Goal: Navigation & Orientation: Find specific page/section

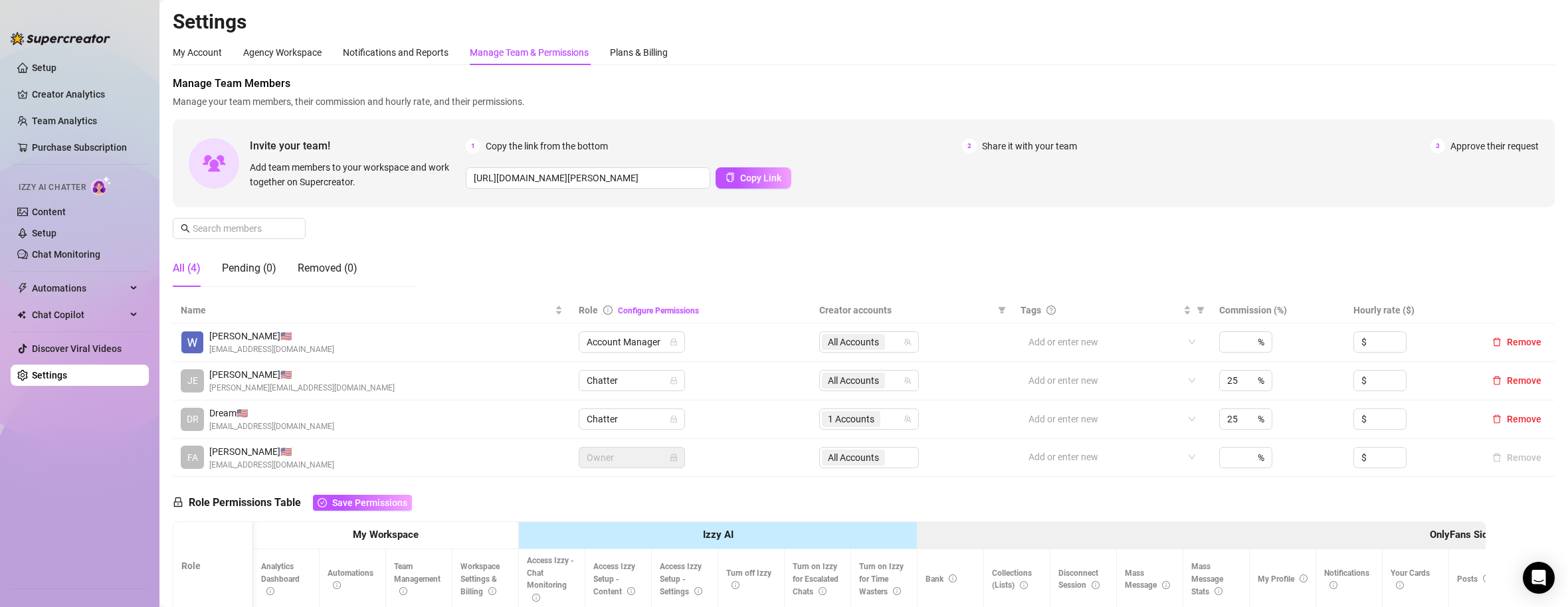
scroll to position [0, 1834]
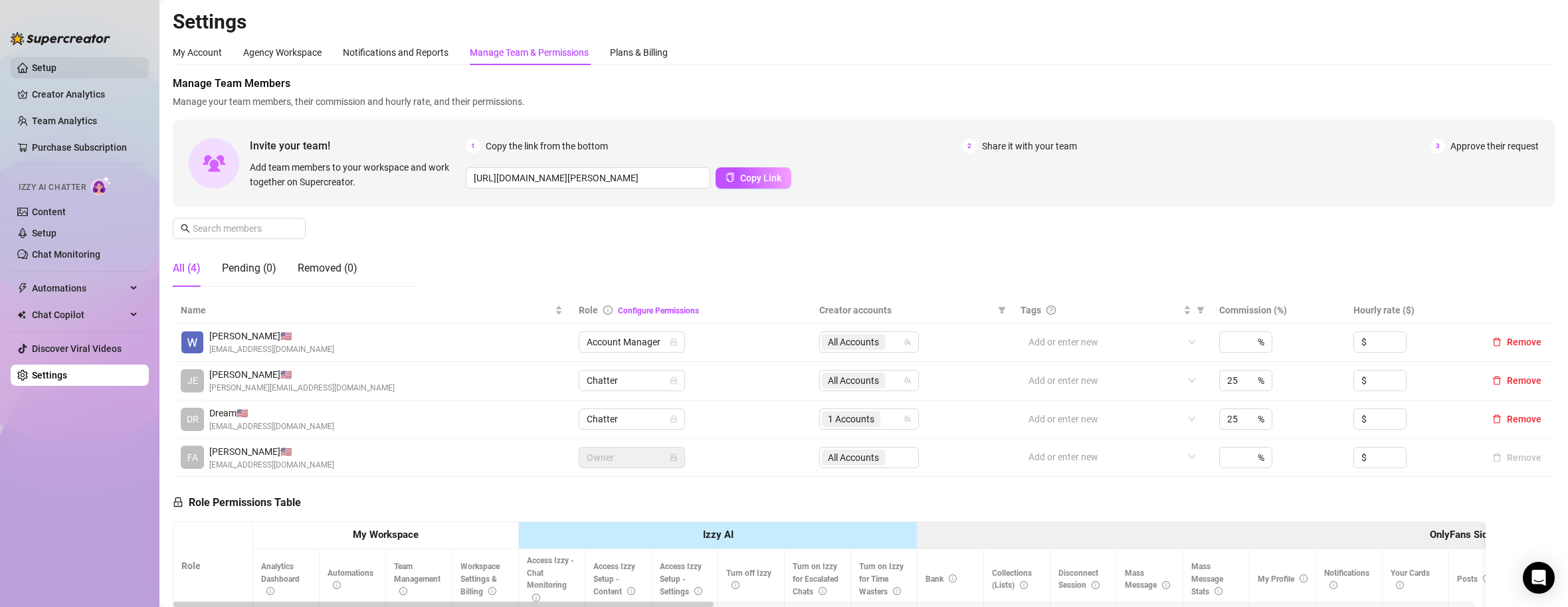
click at [56, 66] on link "Setup" at bounding box center [44, 67] width 25 height 11
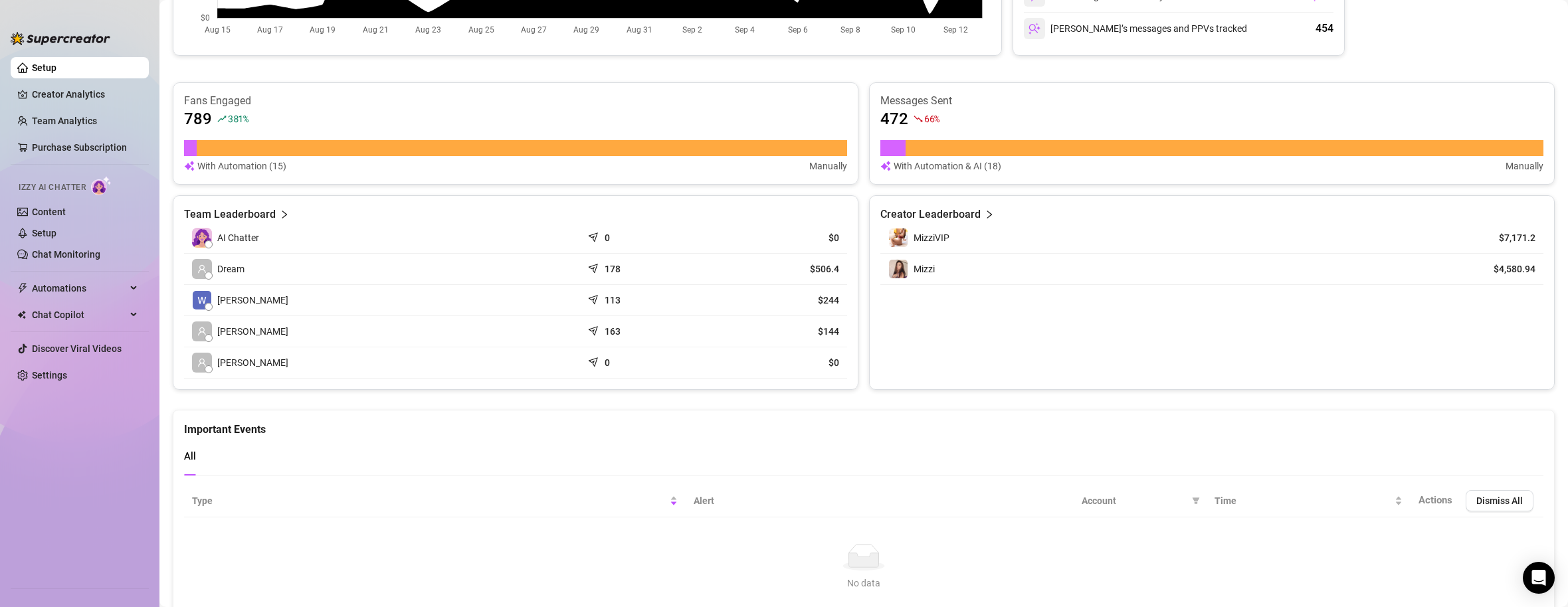
scroll to position [445, 0]
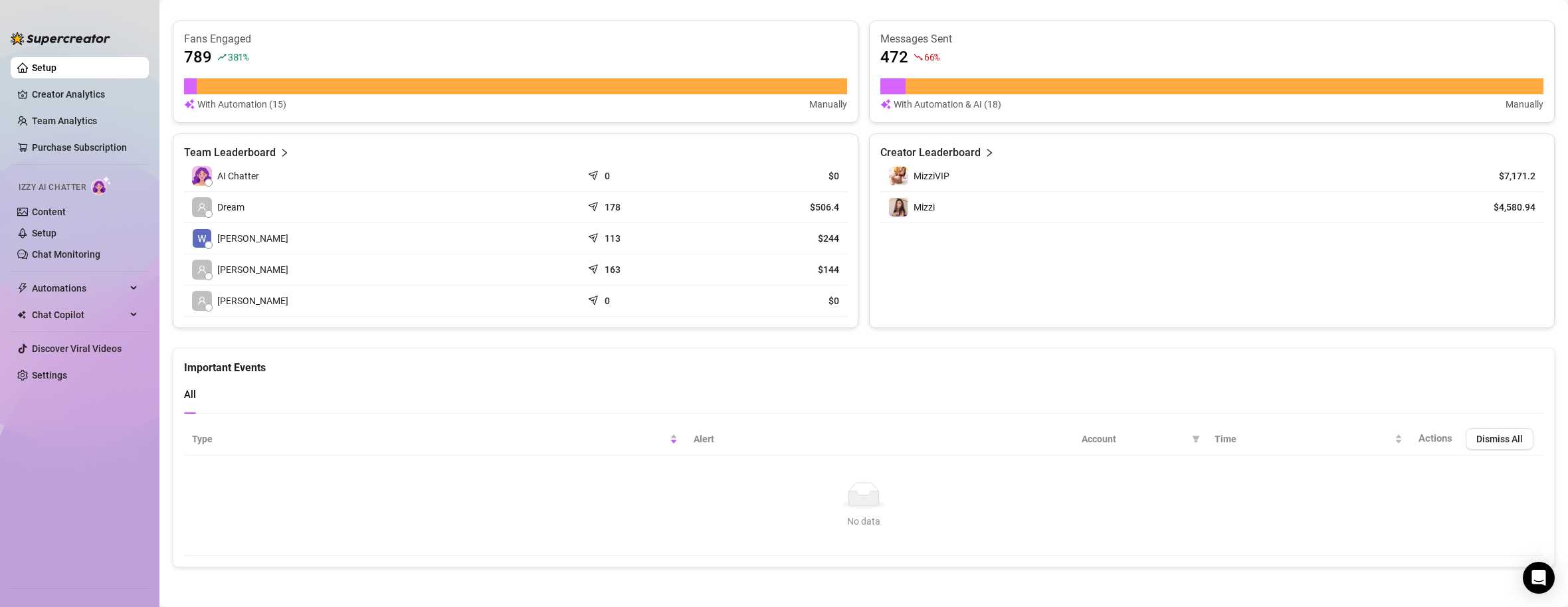
click at [1100, 442] on span "Account" at bounding box center [1134, 439] width 105 height 15
